Goal: Contribute content

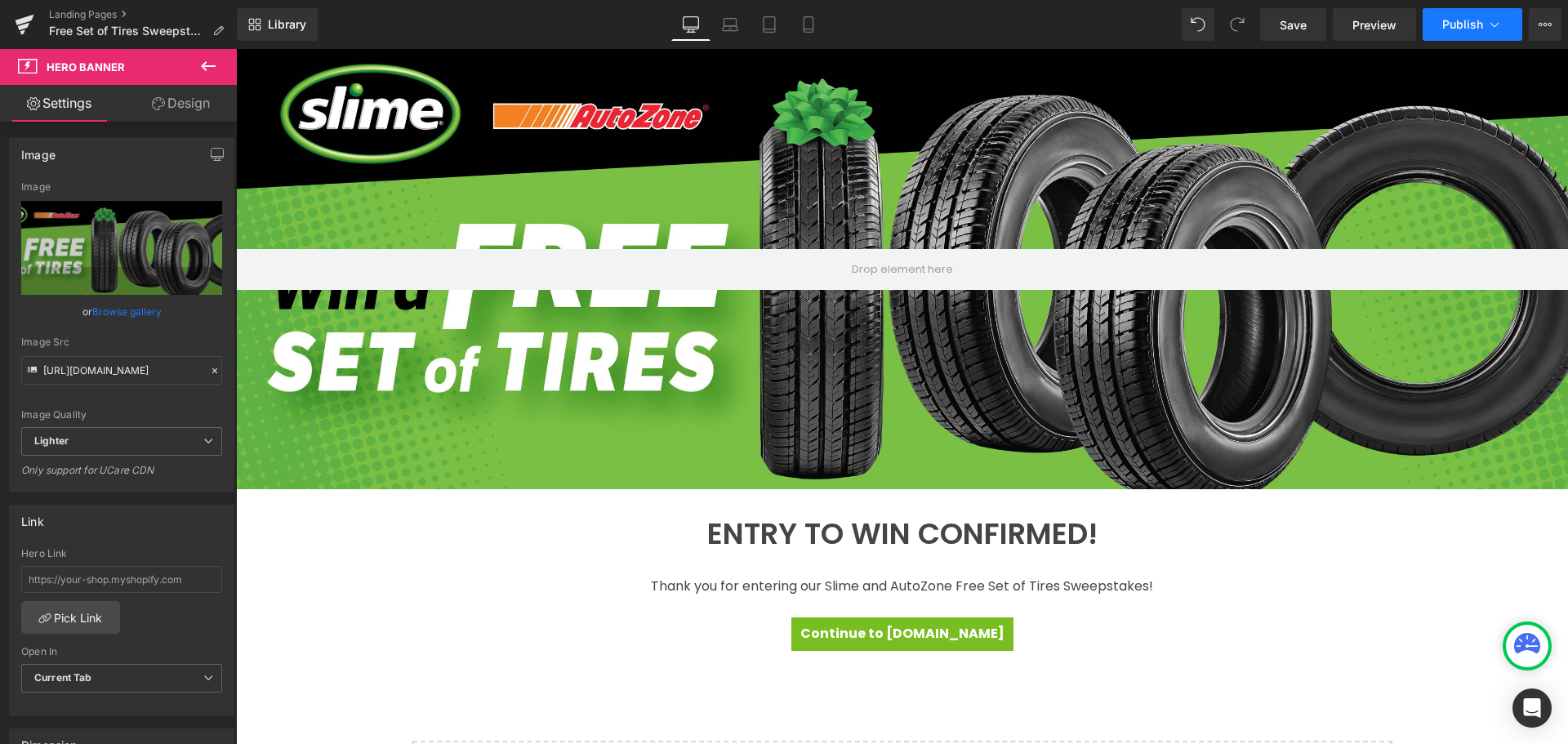
click at [1495, 24] on icon at bounding box center [1493, 25] width 17 height 17
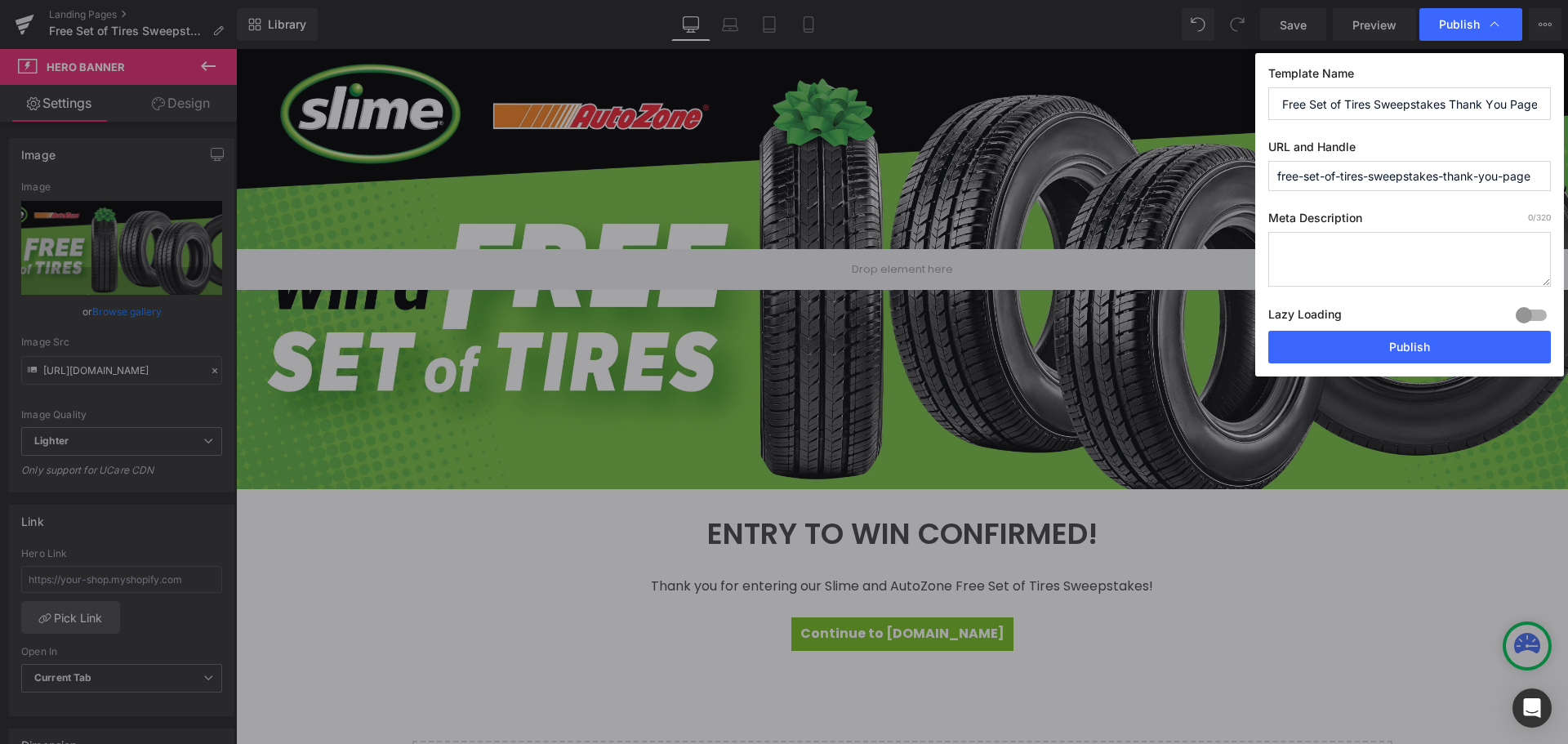
click at [1317, 254] on textarea at bounding box center [1410, 259] width 283 height 55
click at [1387, 103] on input "Free Set of Tires Sweepstakes Thank You Page" at bounding box center [1410, 103] width 283 height 32
click at [1366, 253] on textarea at bounding box center [1410, 259] width 283 height 55
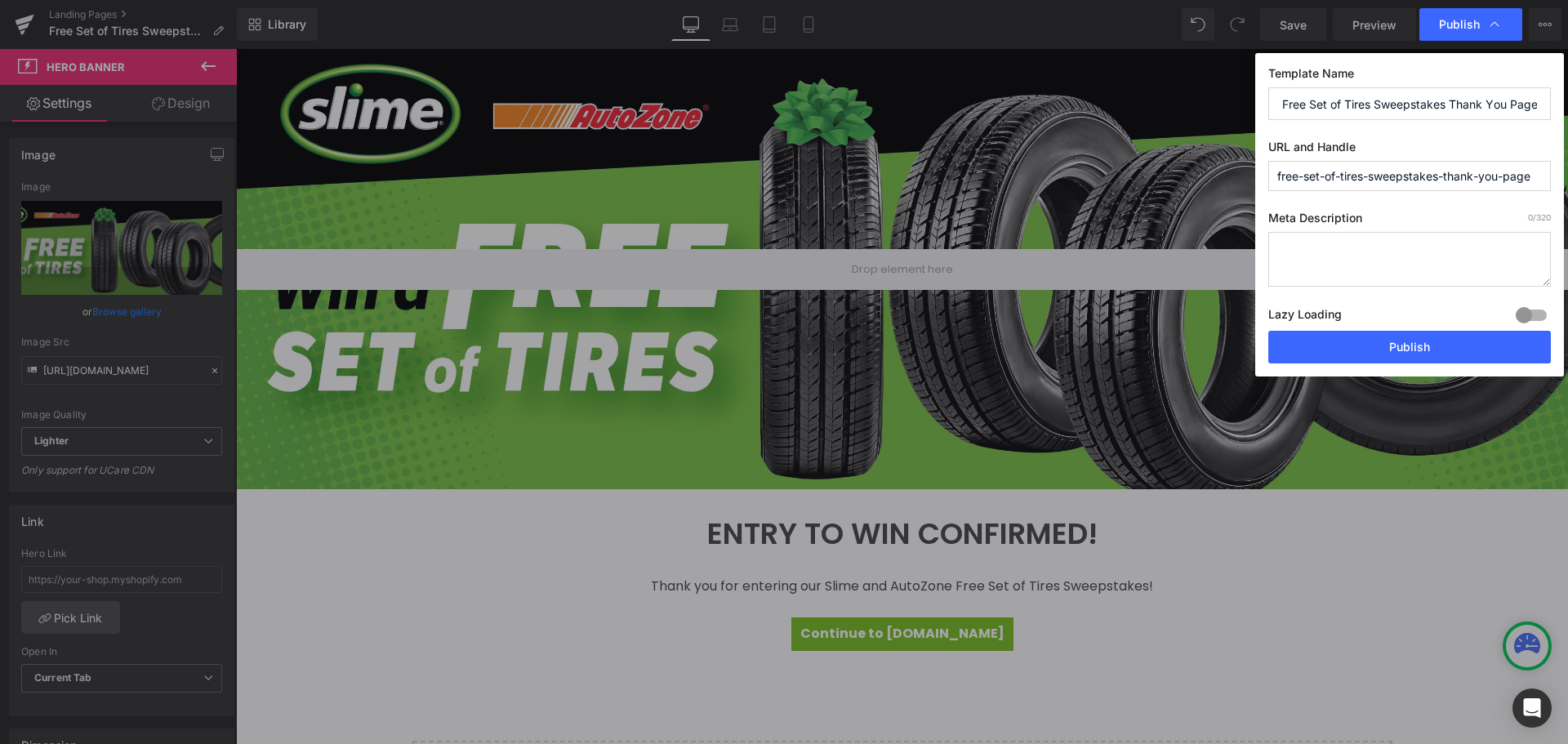
paste textarea "Free Set of Tires Sweepstakes Thank You Page"
click at [1282, 252] on textarea "Free Set of Tires Sweepstakes Thank You Page" at bounding box center [1410, 259] width 283 height 55
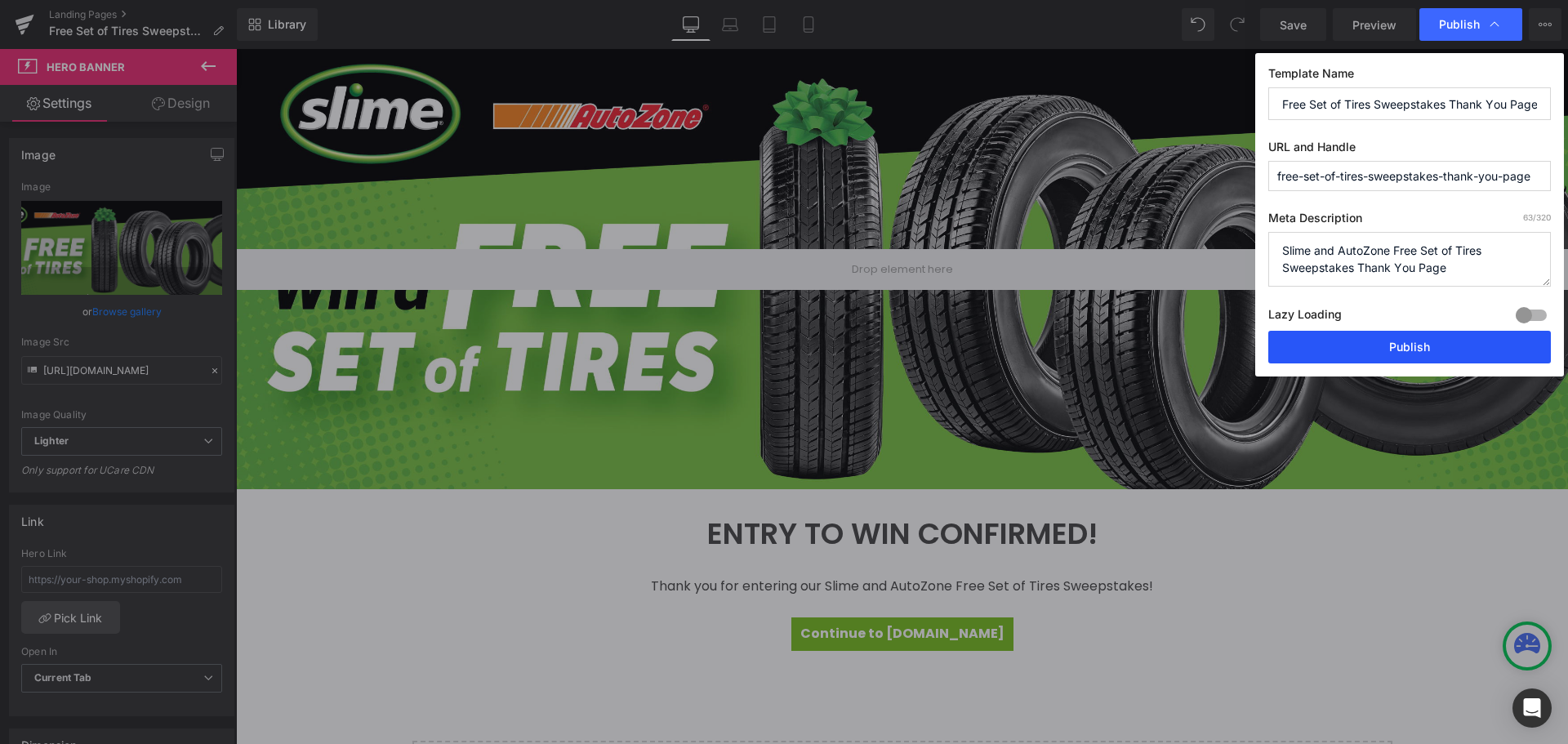
type textarea "Slime and AutoZone Free Set of Tires Sweepstakes Thank You Page"
click at [1379, 350] on button "Publish" at bounding box center [1410, 347] width 283 height 32
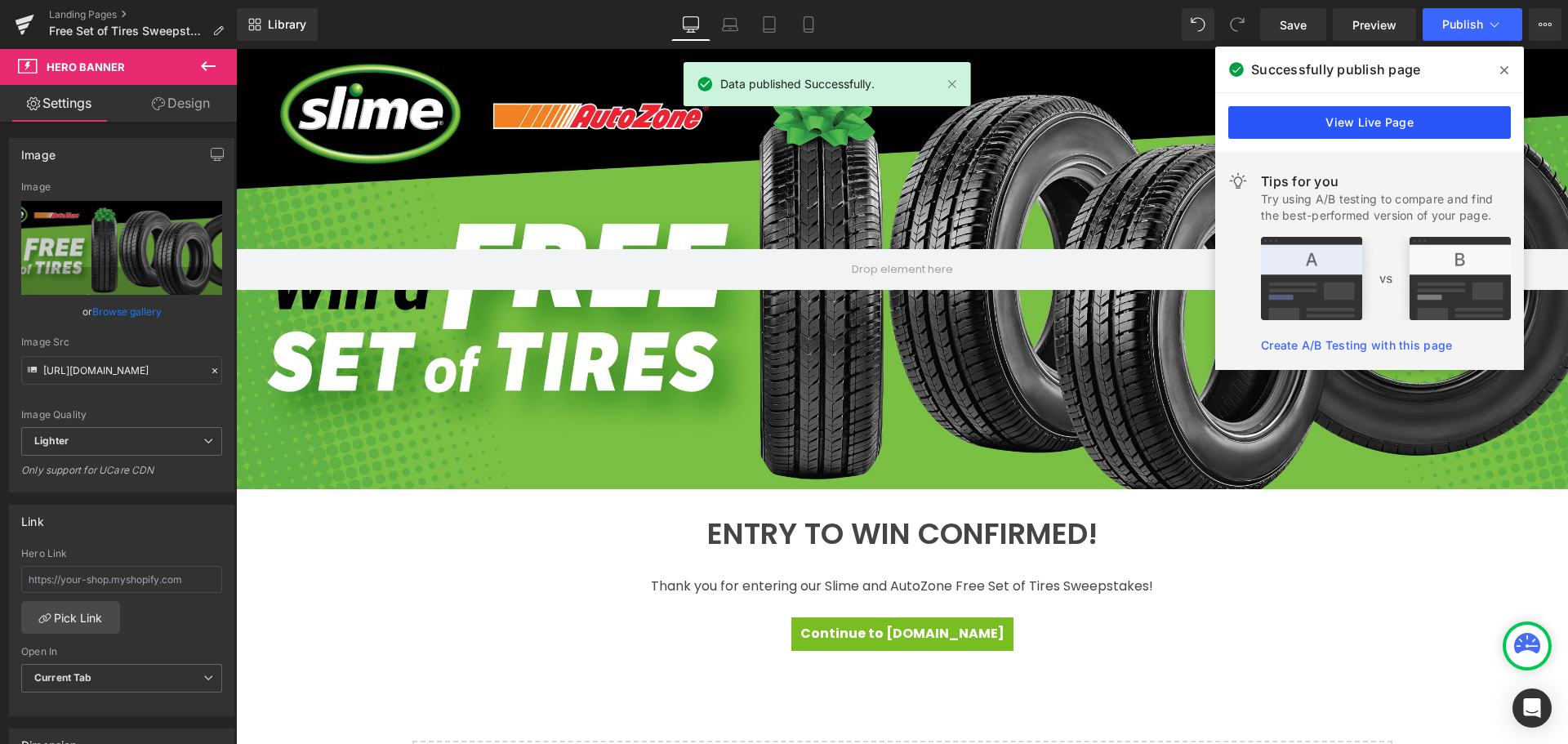
click at [1414, 128] on link "View Live Page" at bounding box center [1370, 122] width 283 height 32
